Goal: Information Seeking & Learning: Check status

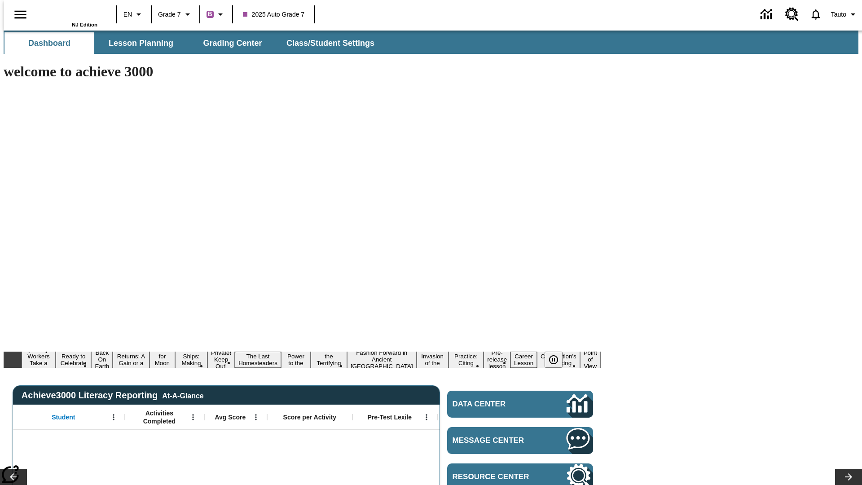
type input "-1"
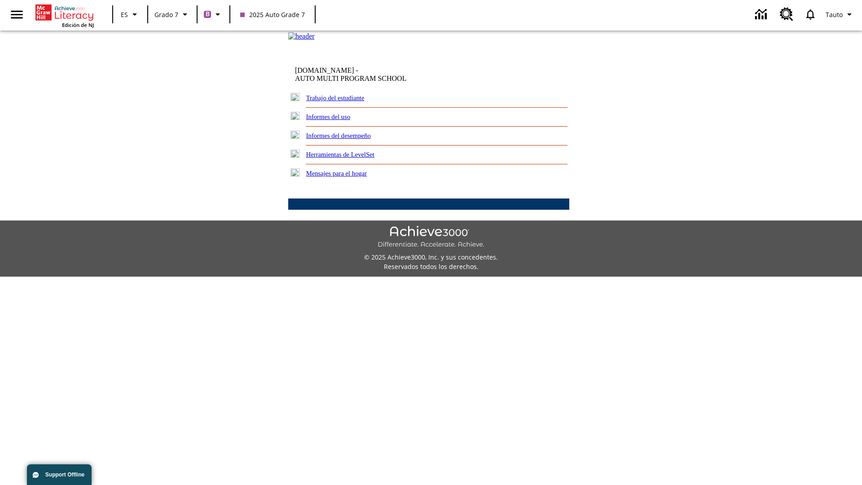
click at [350, 139] on link "Informes del desempeño" at bounding box center [338, 135] width 65 height 7
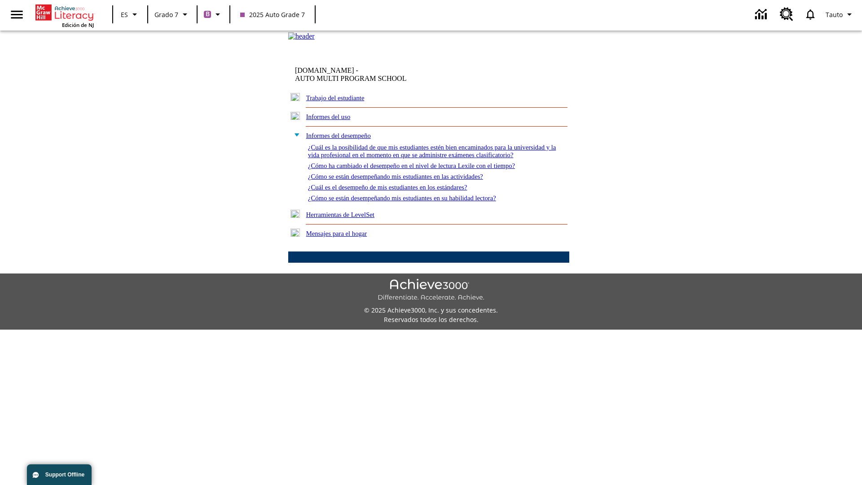
click at [418, 202] on link "¿Cómo se están desempeñando mis estudiantes en su habilidad lectora?" at bounding box center [402, 197] width 188 height 7
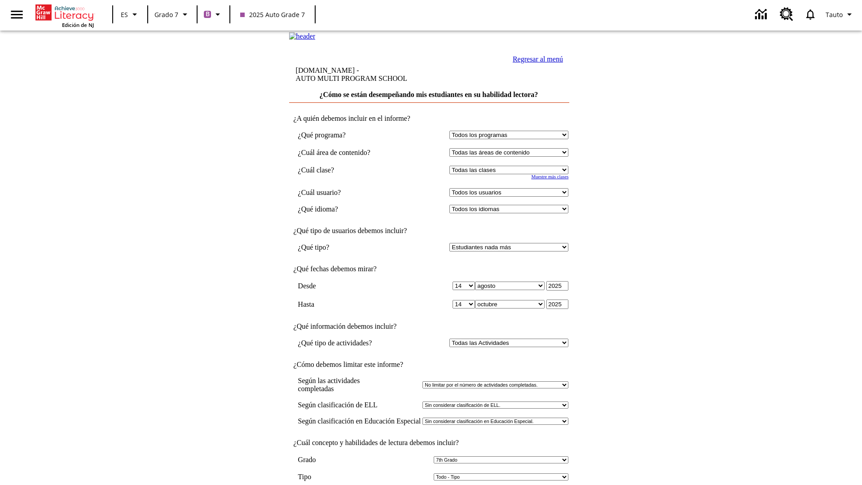
select select "6"
select select "2349292"
